Goal: Navigation & Orientation: Find specific page/section

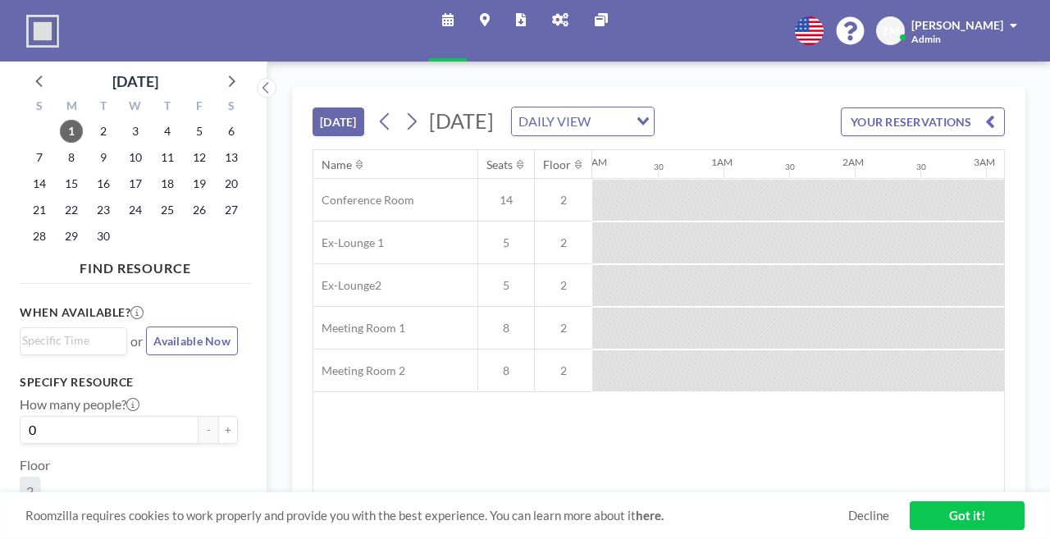
click at [518, 22] on link "Reports" at bounding box center [521, 31] width 36 height 62
